Goal: Communication & Community: Share content

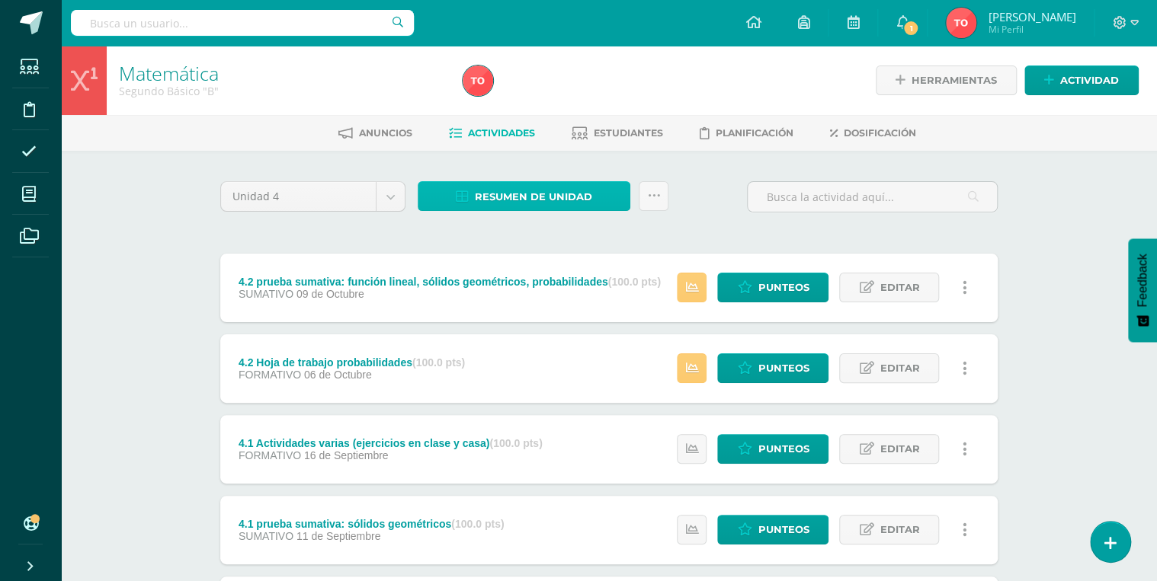
click at [514, 194] on span "Resumen de unidad" at bounding box center [533, 197] width 117 height 28
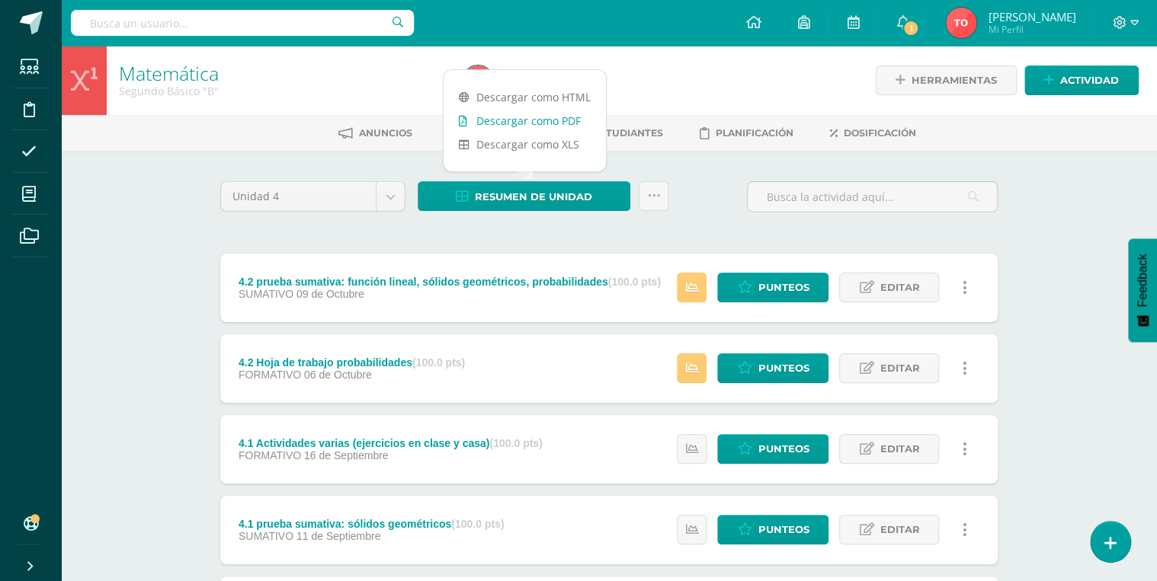
click at [546, 121] on link "Descargar como PDF" at bounding box center [525, 121] width 162 height 24
click at [1041, 82] on link "Actividad" at bounding box center [1081, 81] width 114 height 30
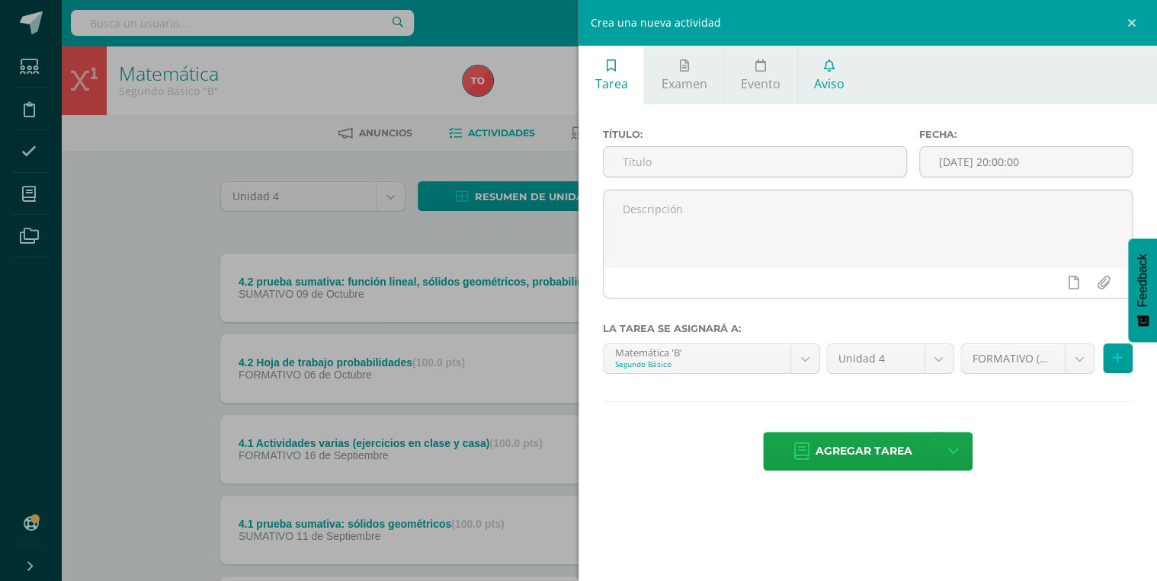
click at [828, 79] on span "Aviso" at bounding box center [829, 83] width 30 height 17
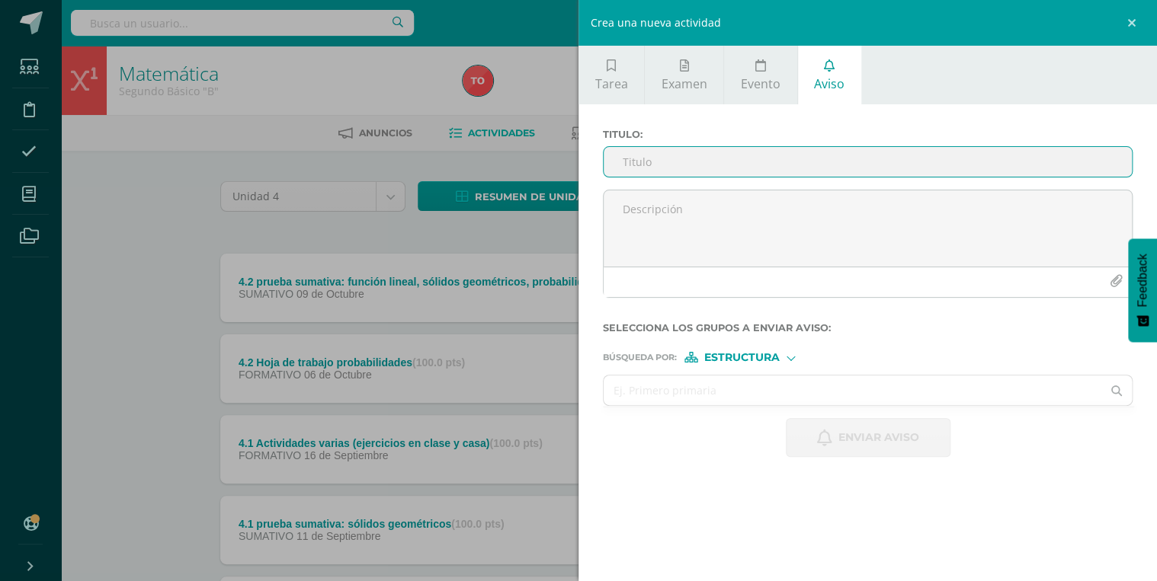
click at [761, 156] on input "Titulo :" at bounding box center [868, 162] width 528 height 30
type input "fESTIVAL ARTÍSTICO"
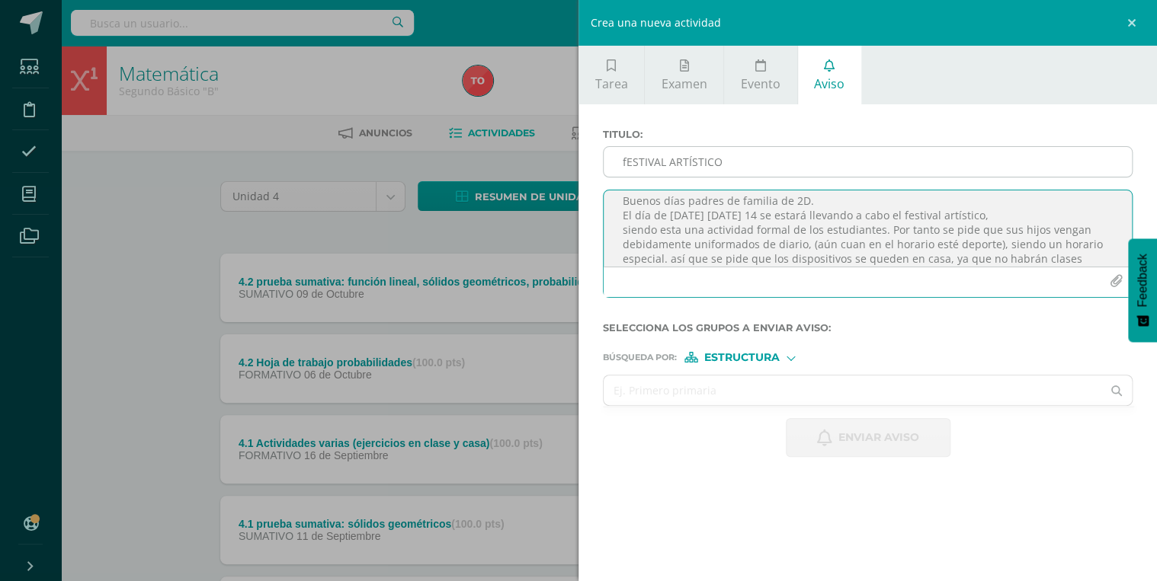
scroll to position [23, 0]
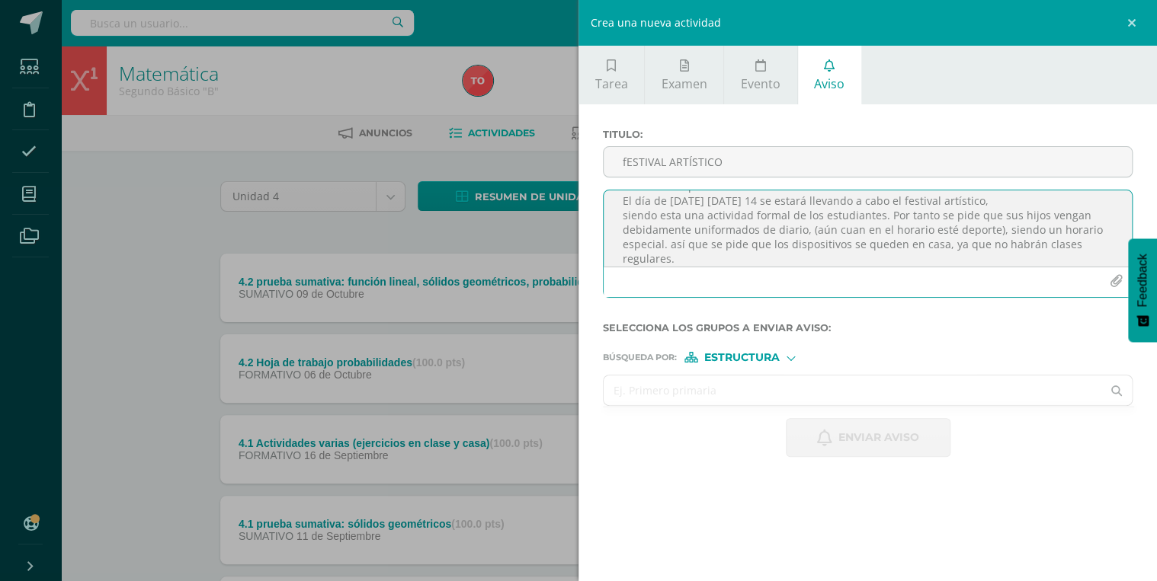
type textarea "Buenos días padres de familia de 2D. El día de mañana martes 14 se estará lleva…"
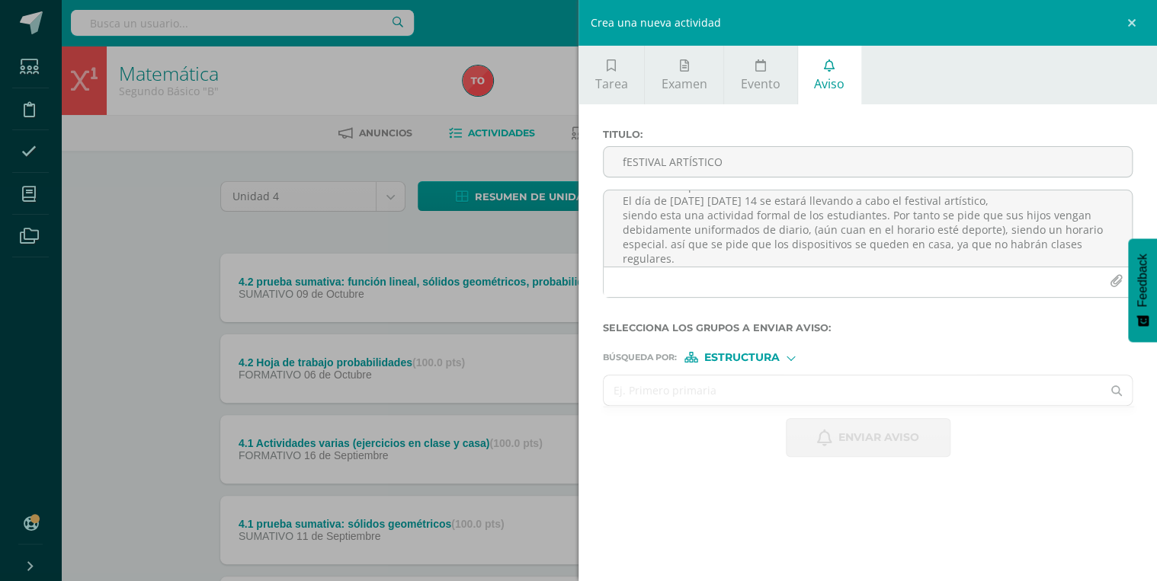
click at [777, 386] on input "text" at bounding box center [853, 391] width 498 height 30
type input "segundo D"
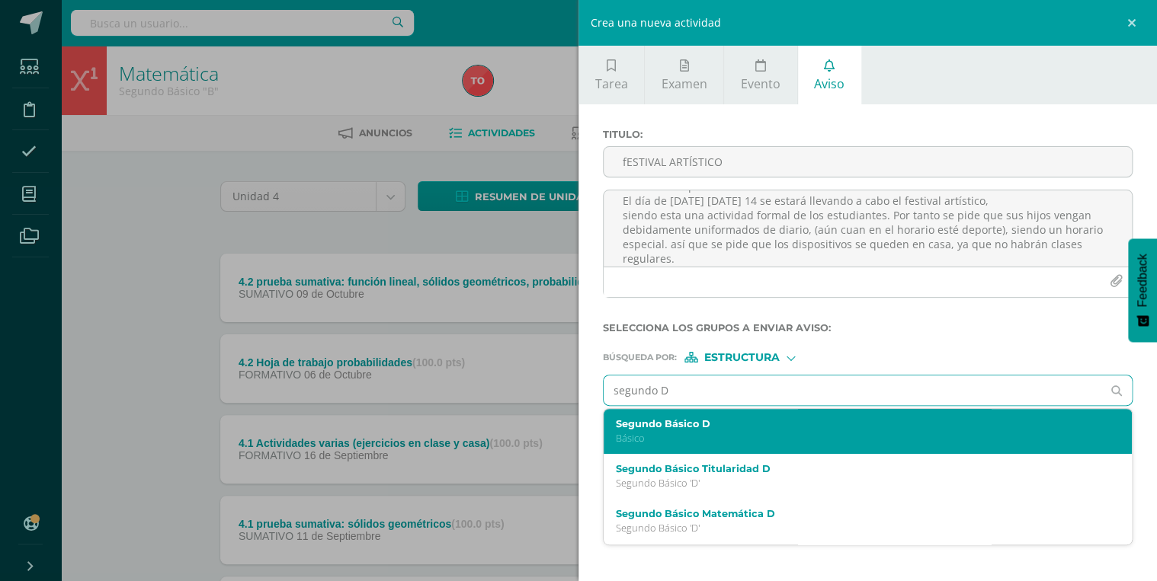
click at [696, 428] on label "Segundo Básico D" at bounding box center [857, 423] width 482 height 11
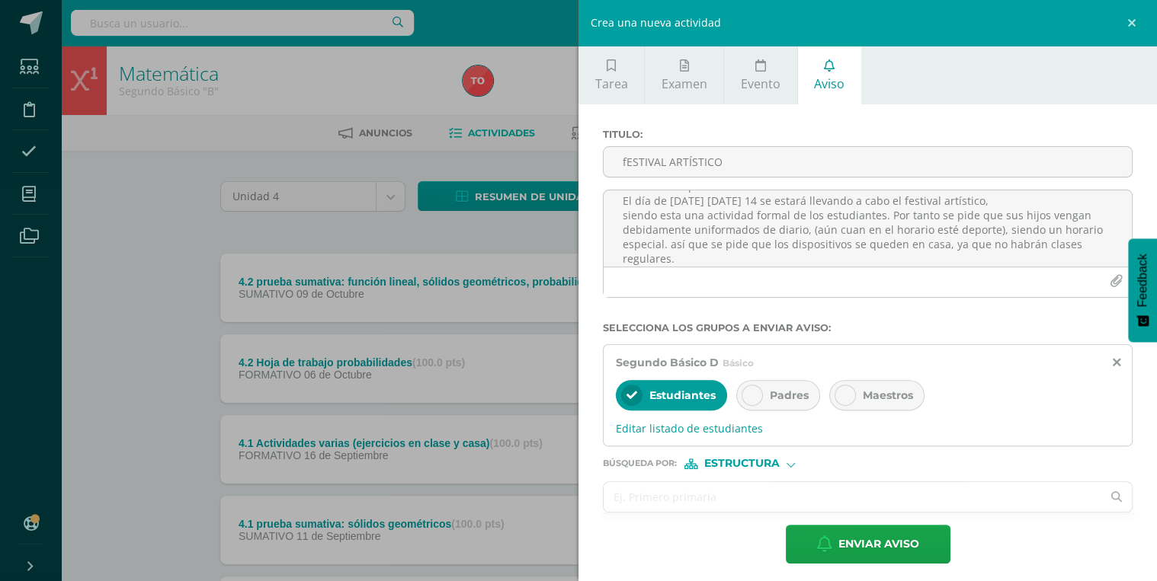
click at [695, 501] on input "text" at bounding box center [853, 497] width 498 height 30
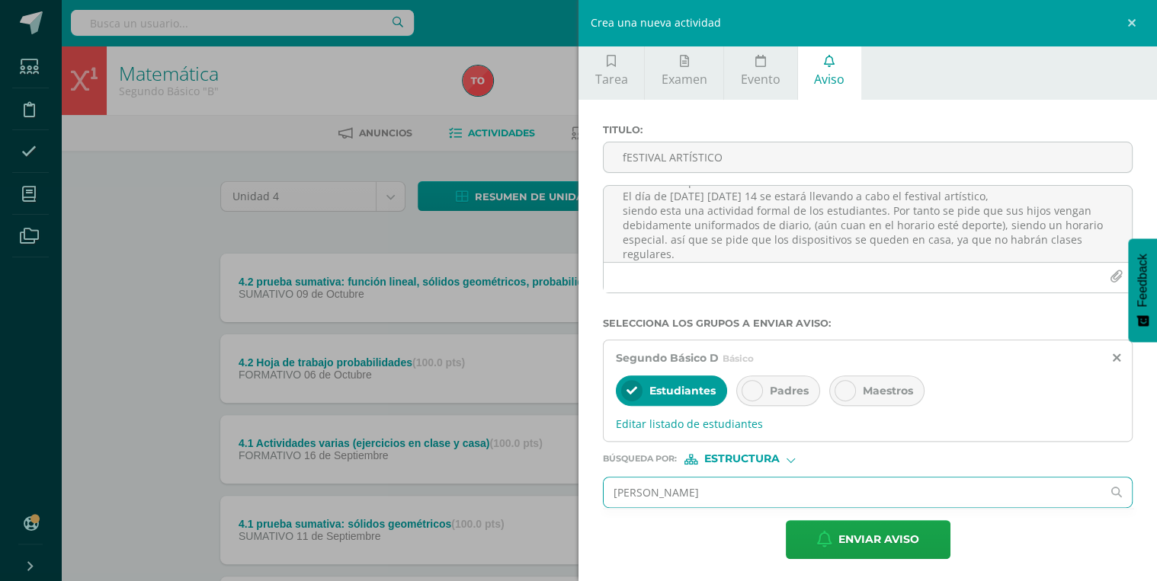
type input "isabel ortiz"
click at [774, 457] on span "Estructura" at bounding box center [741, 459] width 75 height 8
click at [770, 503] on span "Persona" at bounding box center [745, 498] width 123 height 20
click at [757, 490] on input "text" at bounding box center [853, 493] width 498 height 30
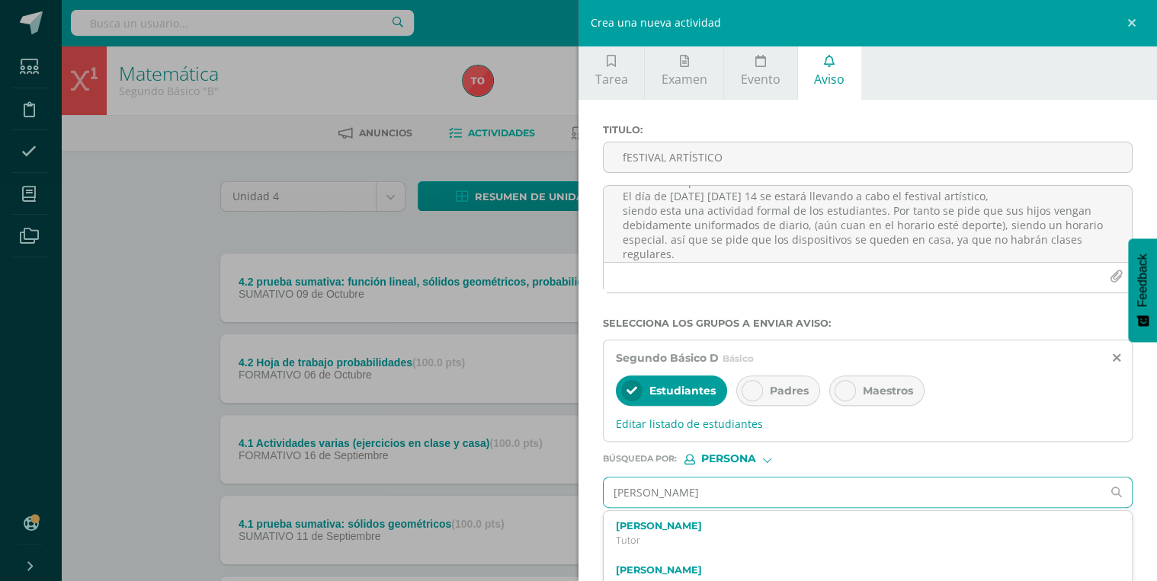
type input "isabel ortiz"
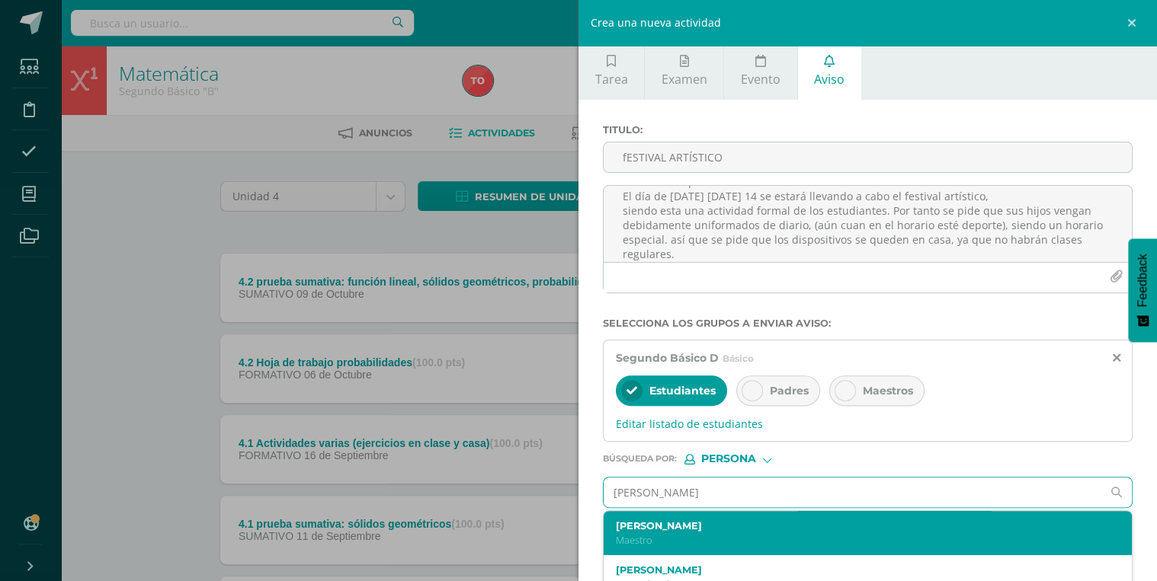
click at [732, 531] on div "Isabel Ortiz Bran Maestro" at bounding box center [857, 533] width 482 height 27
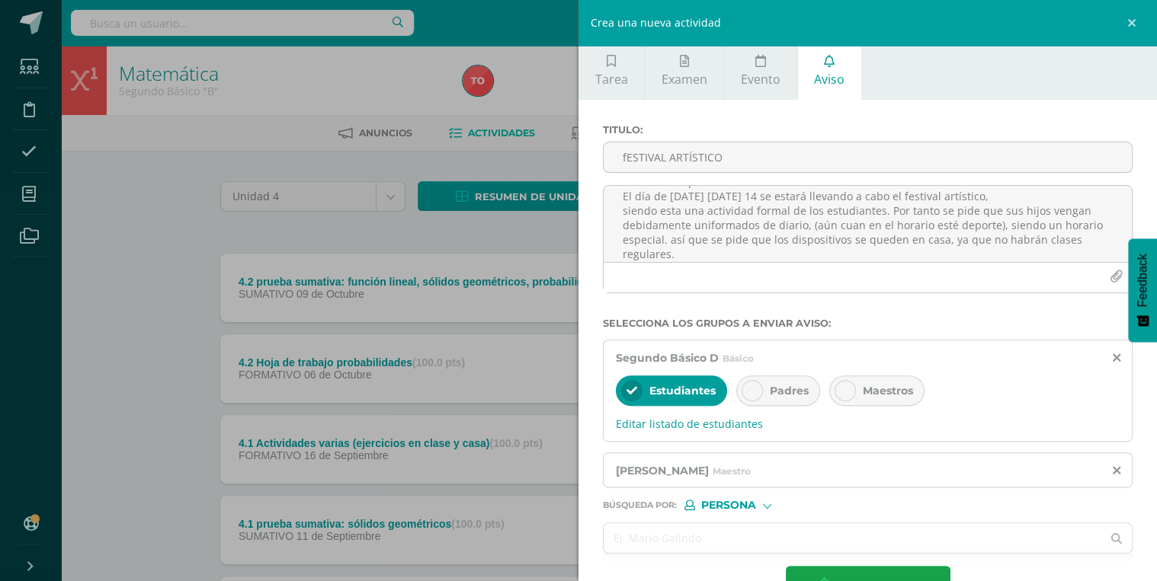
click at [732, 531] on input "text" at bounding box center [853, 539] width 498 height 30
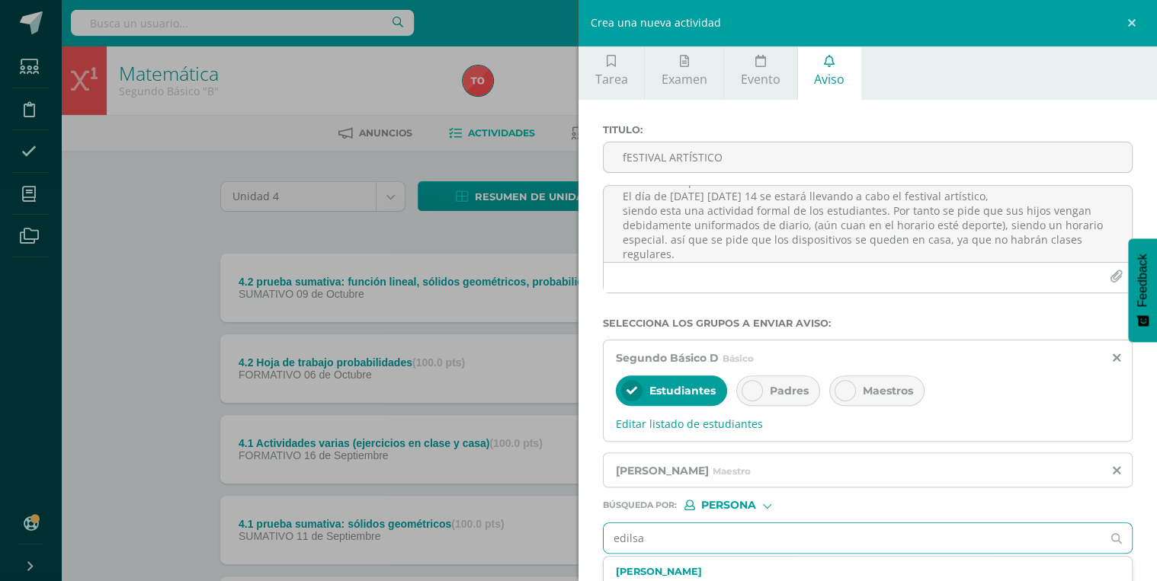
type input "edilsa"
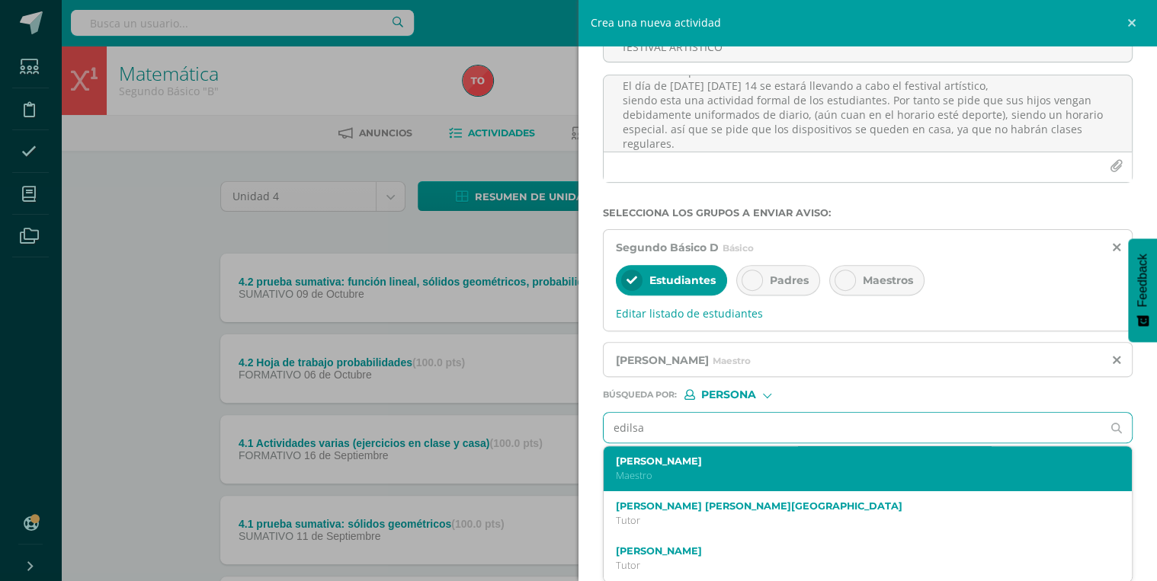
click at [645, 463] on label "Edilsa Luna" at bounding box center [857, 461] width 482 height 11
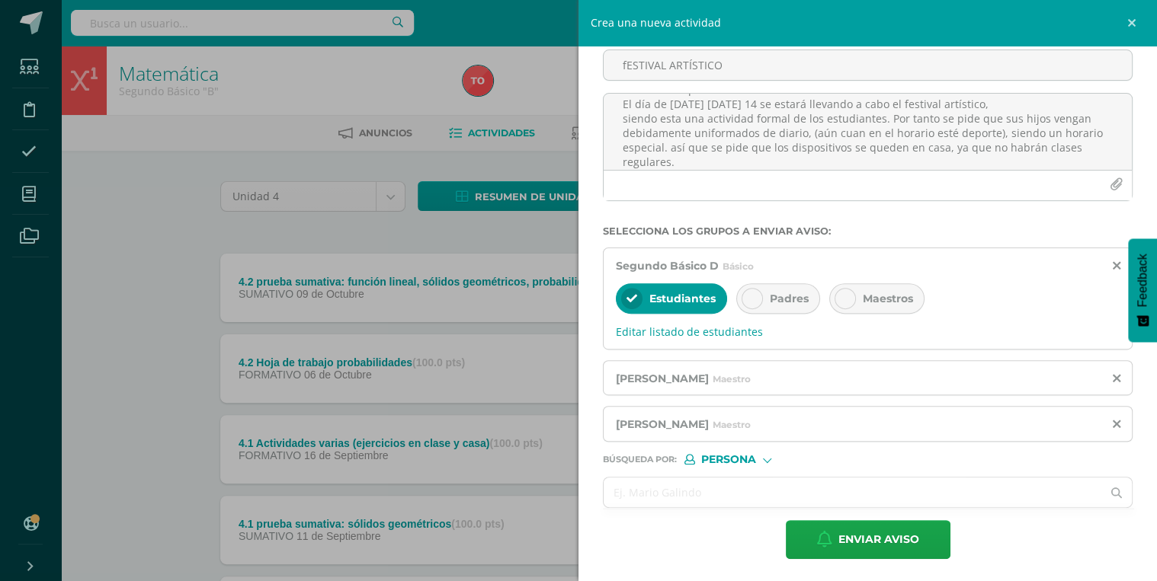
click at [777, 311] on div "Padres" at bounding box center [778, 298] width 84 height 30
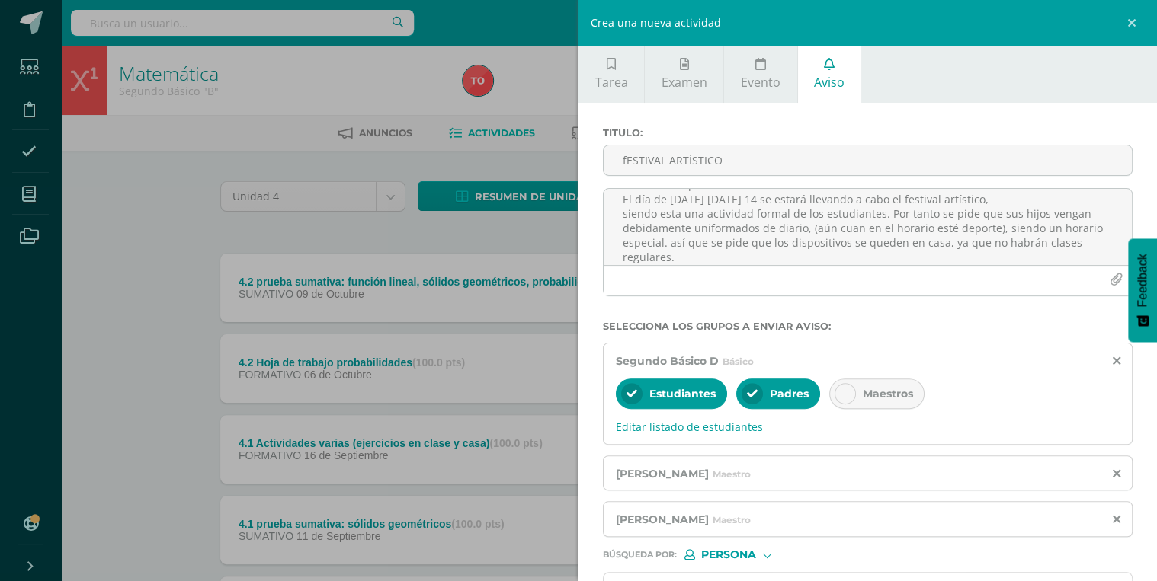
scroll to position [0, 0]
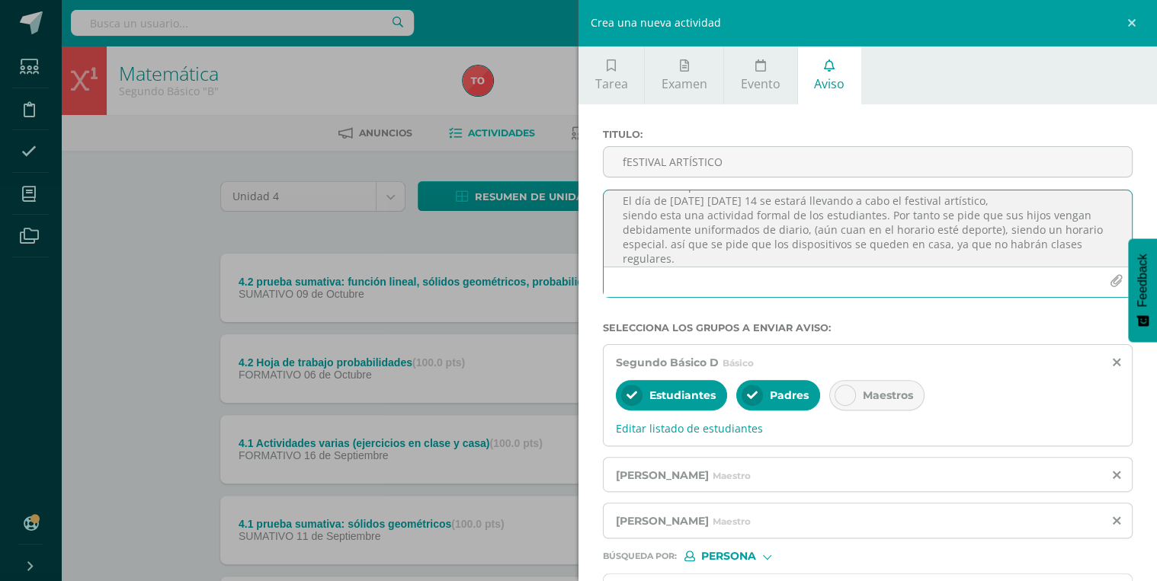
click at [749, 261] on textarea "Buenos días padres de familia de 2D. El día de mañana martes 14 se estará lleva…" at bounding box center [868, 229] width 528 height 76
type textarea "Buenos días padres de familia de 2D. El día de mañana martes 14 se estará lleva…"
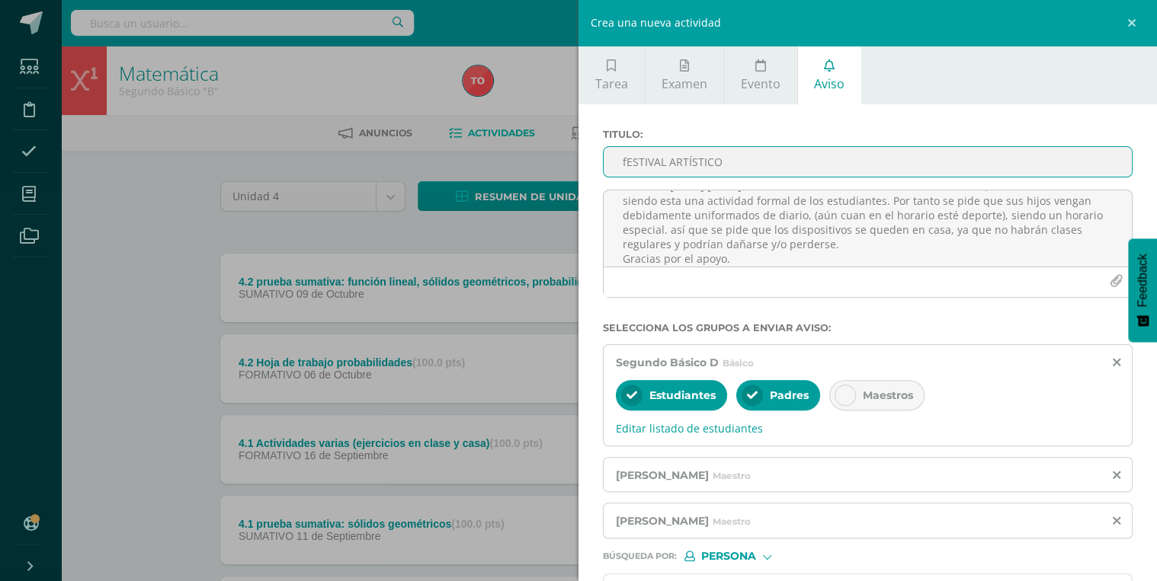
click at [623, 162] on input "fESTIVAL ARTÍSTICO" at bounding box center [868, 162] width 528 height 30
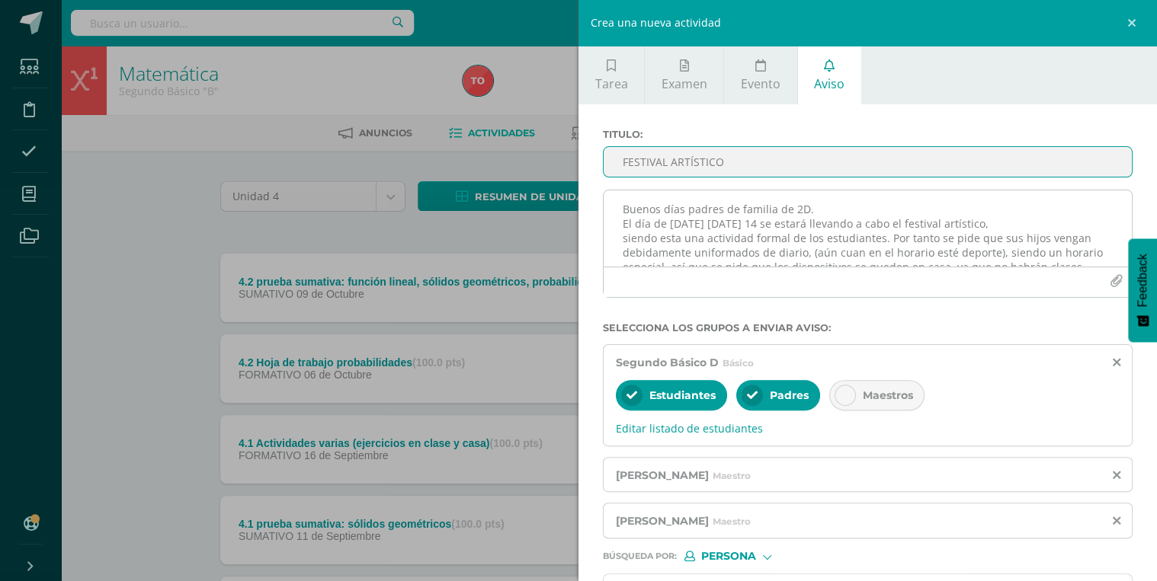
scroll to position [49, 0]
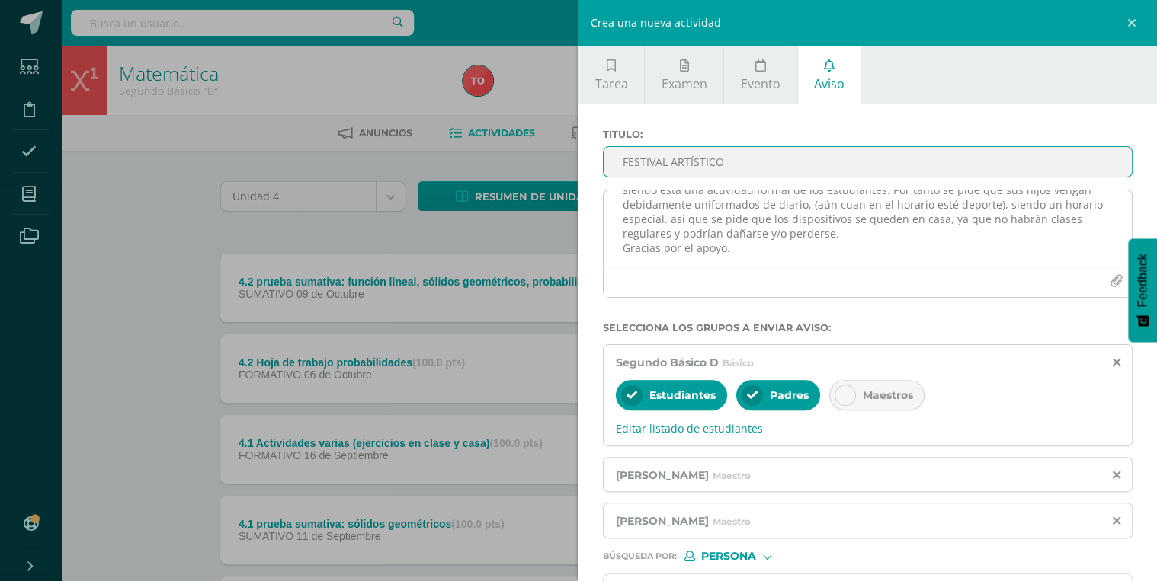
type input "FESTIVAL ARTÍSTICO"
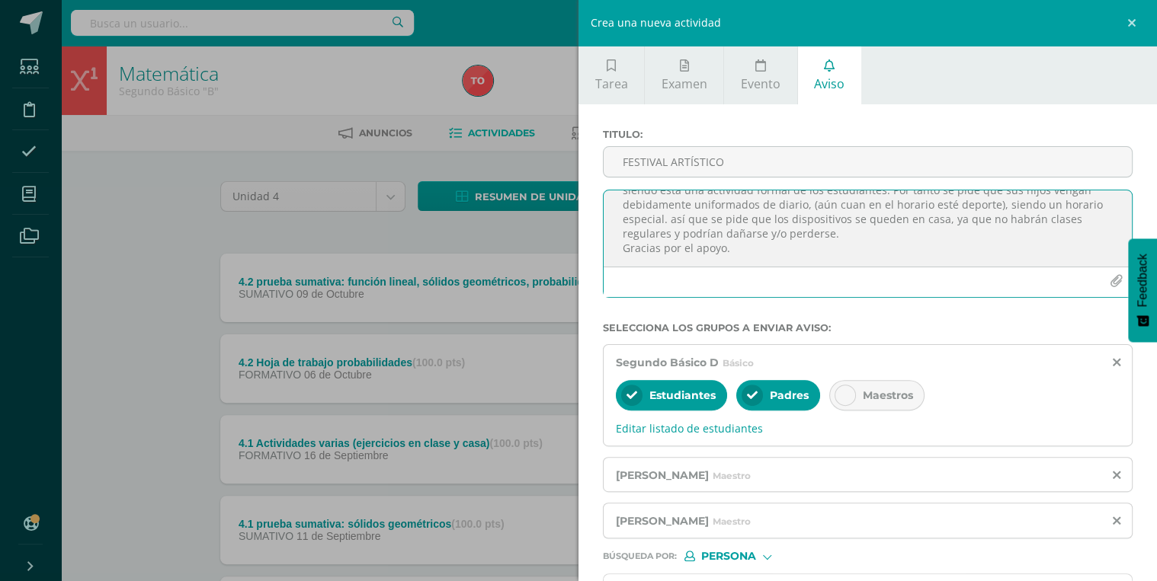
click at [854, 203] on textarea "Buenos días padres de familia de 2D. El día de mañana martes 14 se estará lleva…" at bounding box center [868, 229] width 528 height 76
click at [709, 223] on textarea "Buenos días padres de familia de 2D. El día de mañana martes 14 se estará lleva…" at bounding box center [868, 229] width 528 height 76
click at [847, 221] on textarea "Buenos días padres de familia de 2D. El día de mañana martes 14 se estará lleva…" at bounding box center [868, 229] width 528 height 76
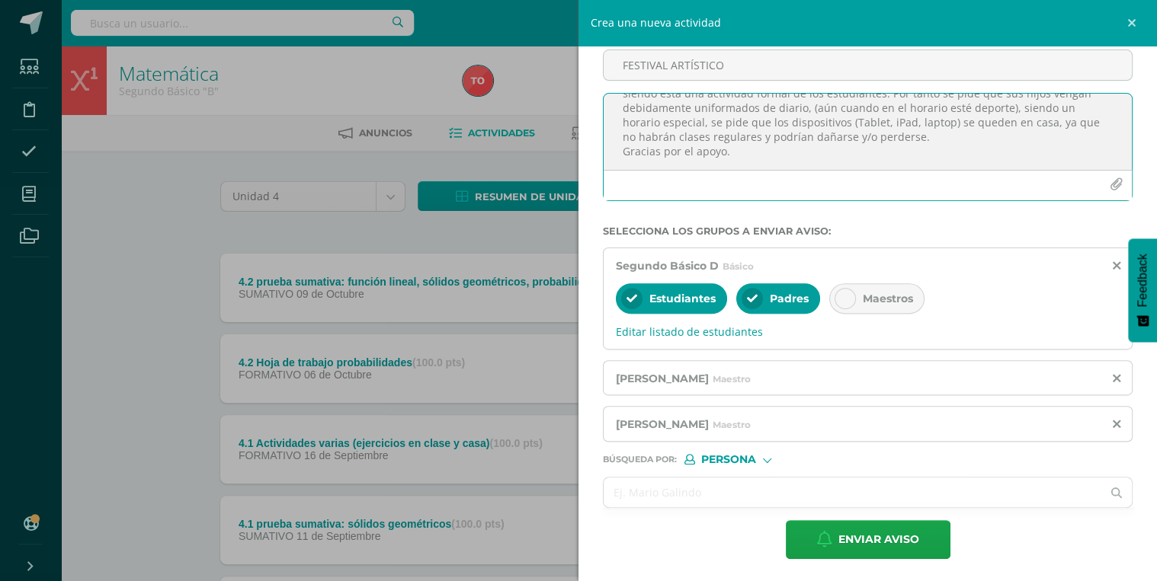
click at [725, 159] on textarea "Buenos días padres de familia de 2D. El día de mañana martes 14 se estará lleva…" at bounding box center [868, 132] width 528 height 76
click at [762, 162] on textarea "Buenos días padres de familia de 2D. El día de mañana martes 14 se estará lleva…" at bounding box center [868, 132] width 528 height 76
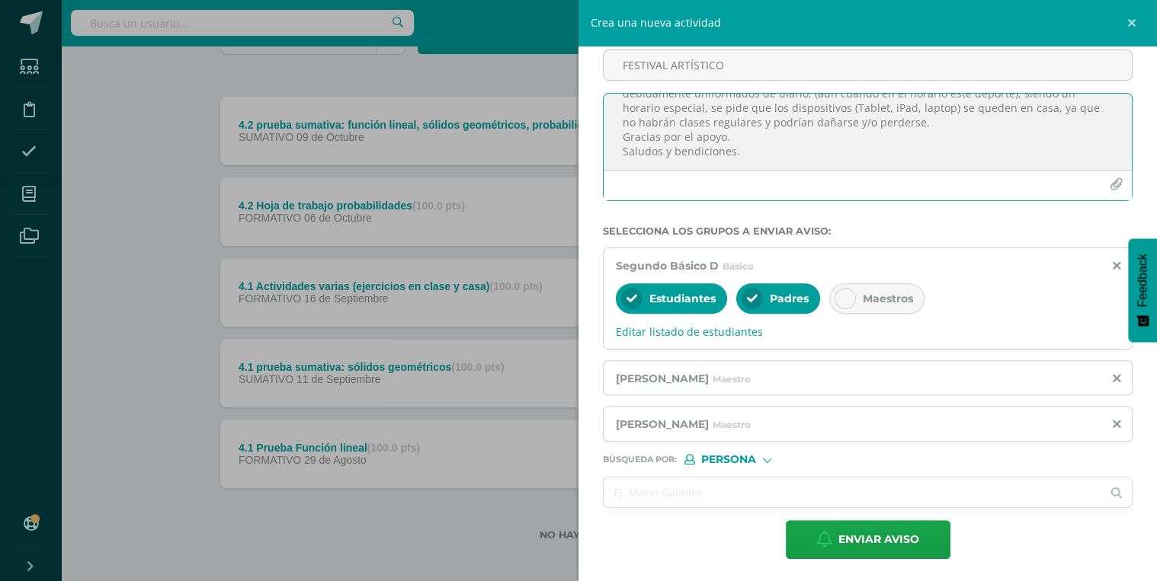
scroll to position [165, 0]
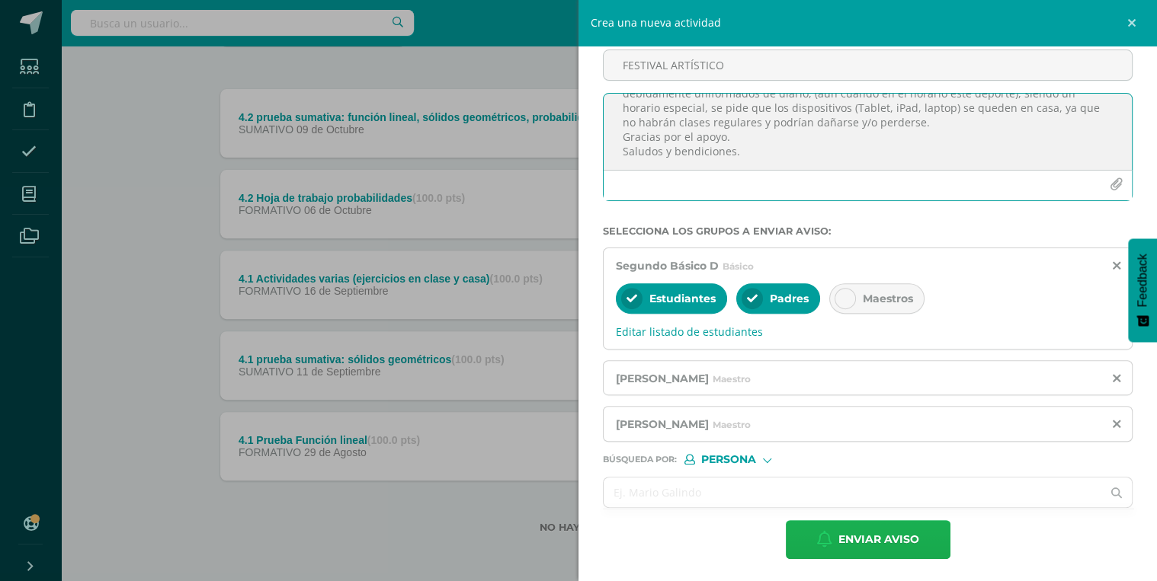
type textarea "Buenos días padres de familia de 2D. El día de mañana martes 14 se estará lleva…"
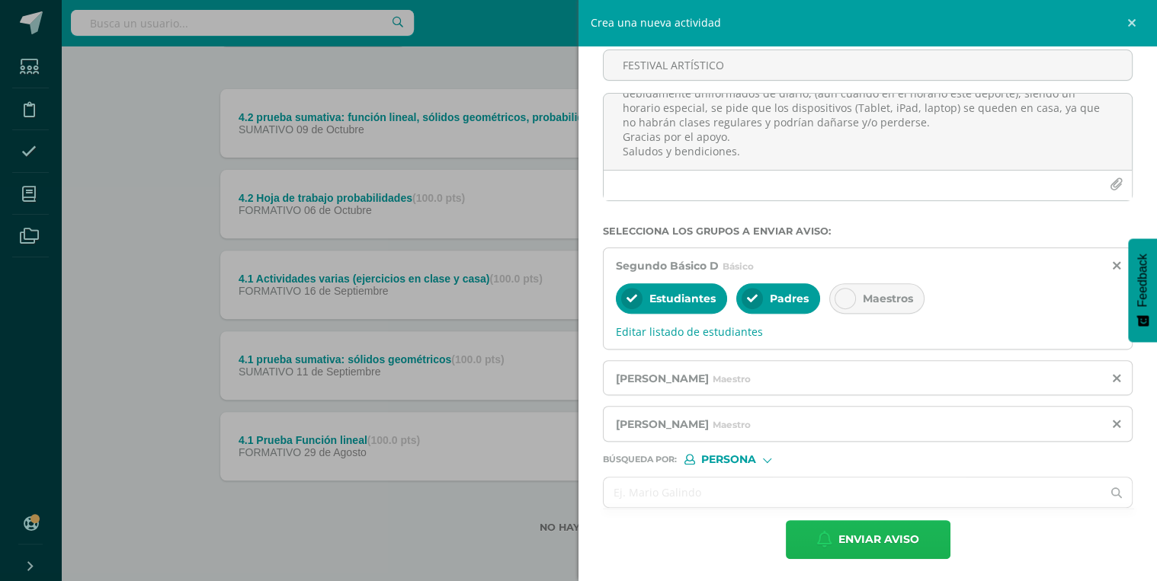
click at [865, 542] on span "Enviar aviso" at bounding box center [878, 539] width 81 height 37
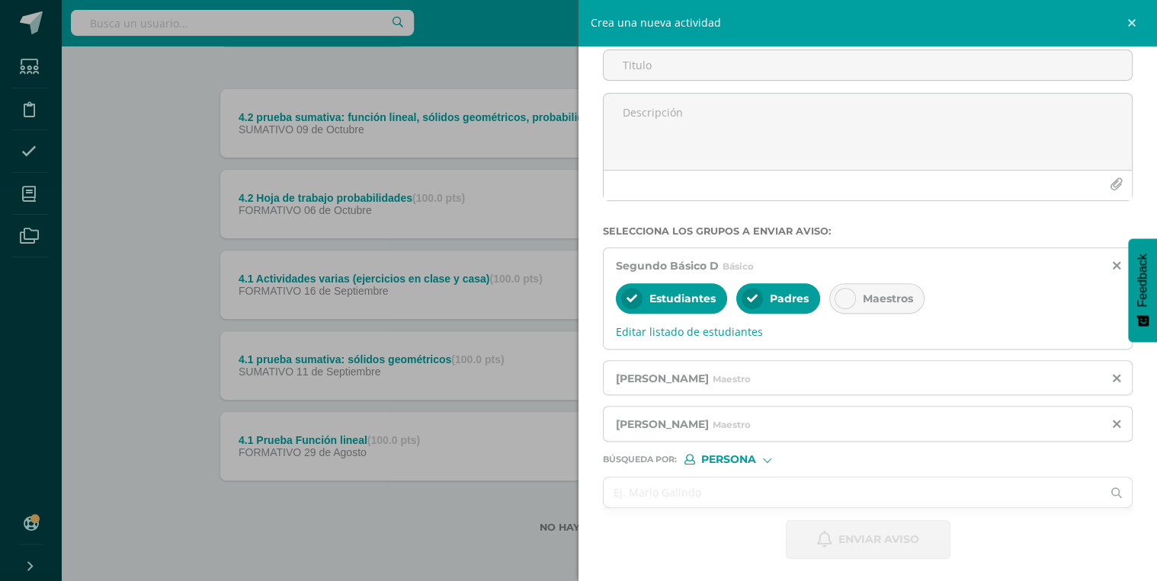
scroll to position [0, 0]
